Goal: Information Seeking & Learning: Compare options

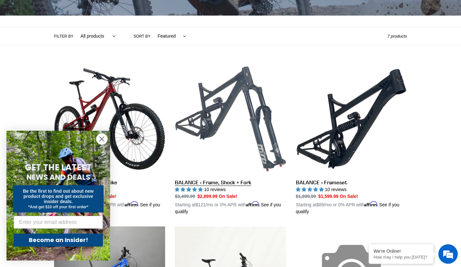
scroll to position [131, 0]
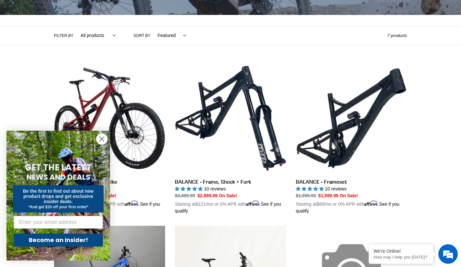
click at [104, 141] on icon "Close dialog" at bounding box center [102, 139] width 5 height 5
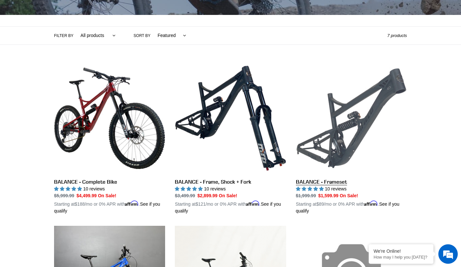
click at [336, 140] on link "BALANCE - Frameset" at bounding box center [351, 139] width 111 height 152
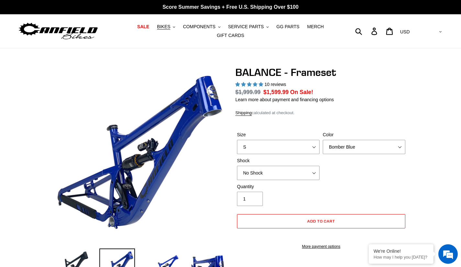
select select "highest-rating"
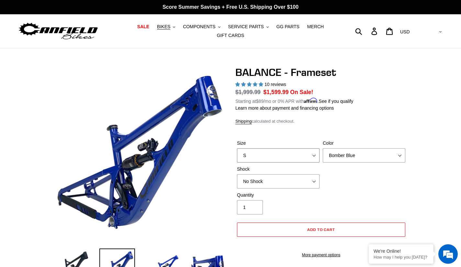
select select "L"
select select "EXT Storia V3-S"
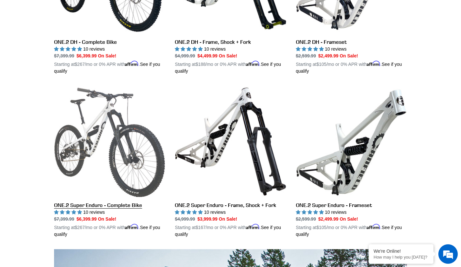
scroll to position [274, 0]
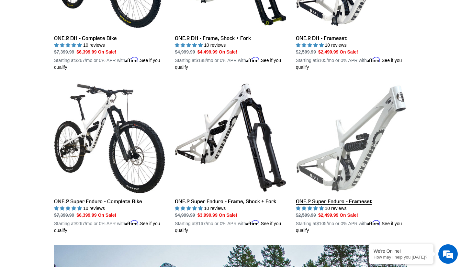
click at [358, 152] on link "ONE.2 Super Enduro - Frameset" at bounding box center [351, 158] width 111 height 152
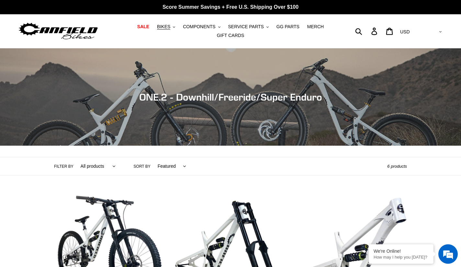
scroll to position [0, 0]
click at [169, 27] on span "BIKES" at bounding box center [163, 27] width 13 height 6
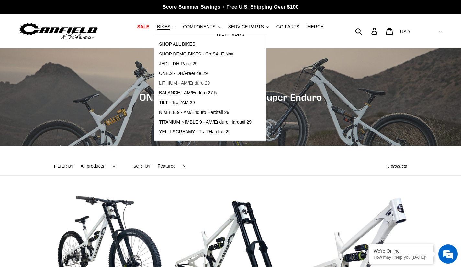
click at [183, 84] on span "LITHIUM - AM/Enduro 29" at bounding box center [184, 83] width 51 height 6
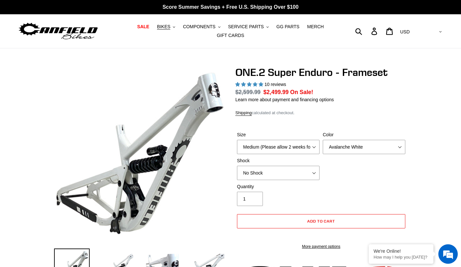
select select "highest-rating"
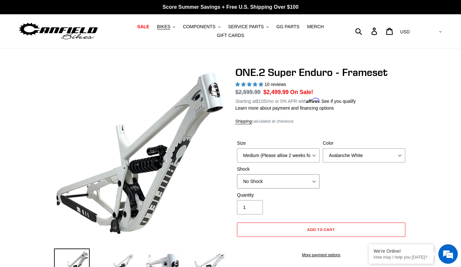
select select "RockShox Vivid Coil"
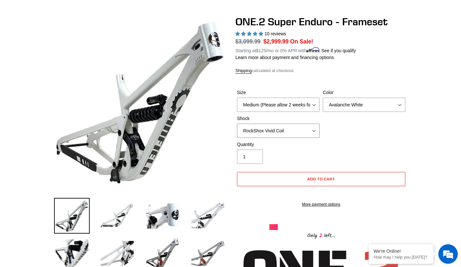
scroll to position [51, 0]
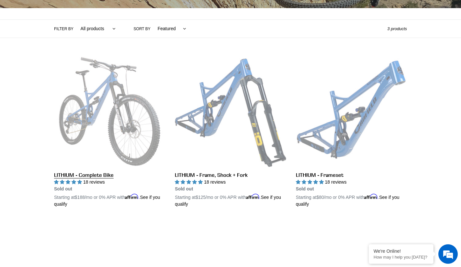
scroll to position [138, 0]
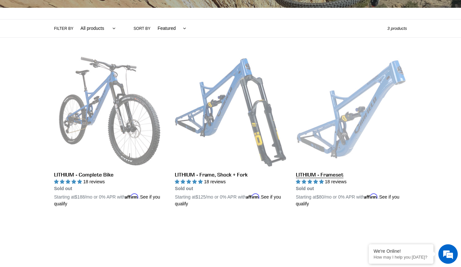
click at [328, 174] on link "LITHIUM - Frameset" at bounding box center [351, 131] width 111 height 152
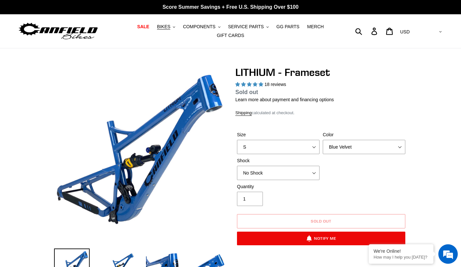
select select "highest-rating"
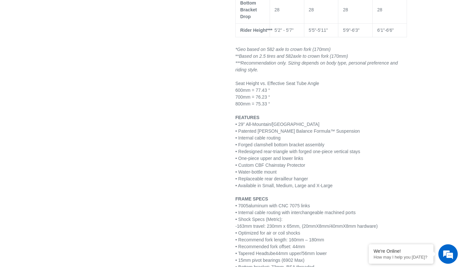
scroll to position [673, 0]
